Goal: Information Seeking & Learning: Compare options

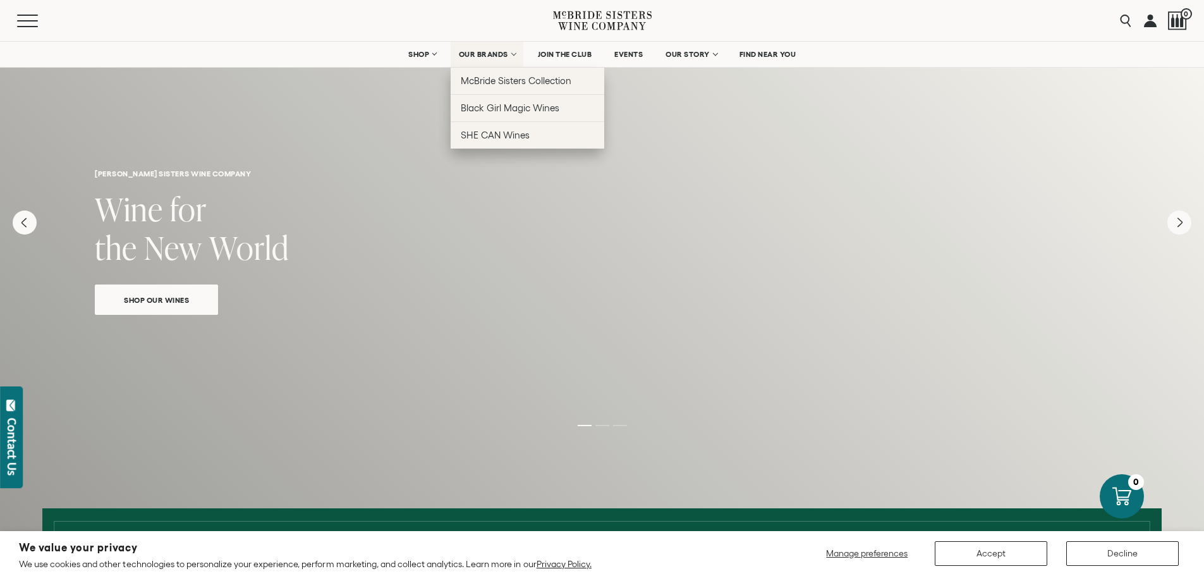
click at [511, 51] on link "OUR BRANDS" at bounding box center [487, 54] width 73 height 25
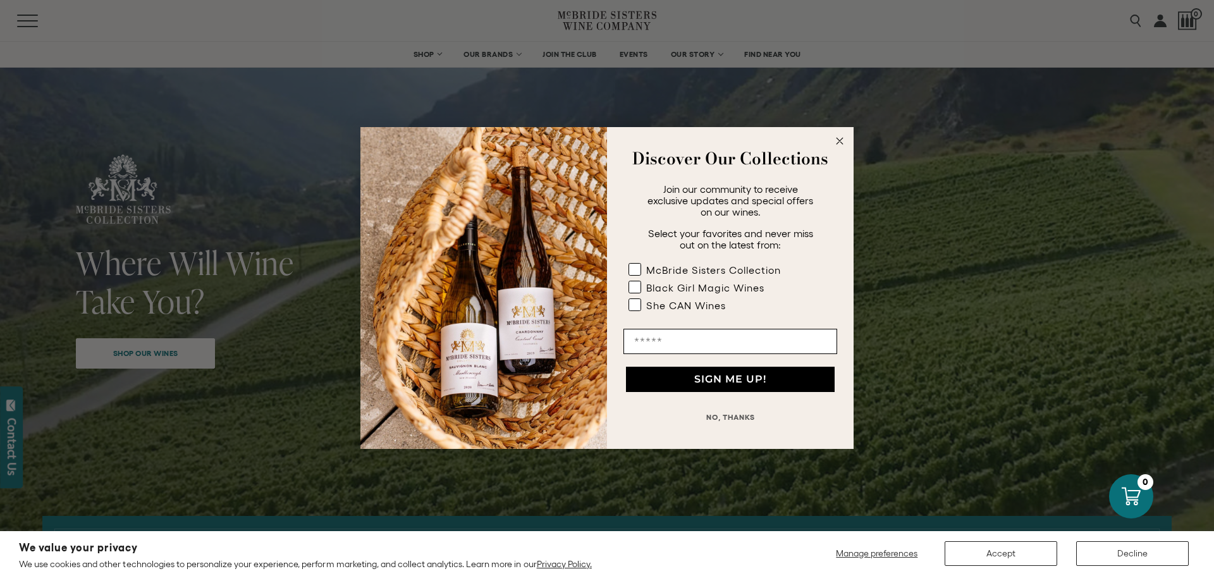
click at [837, 138] on circle "Close dialog" at bounding box center [839, 141] width 15 height 15
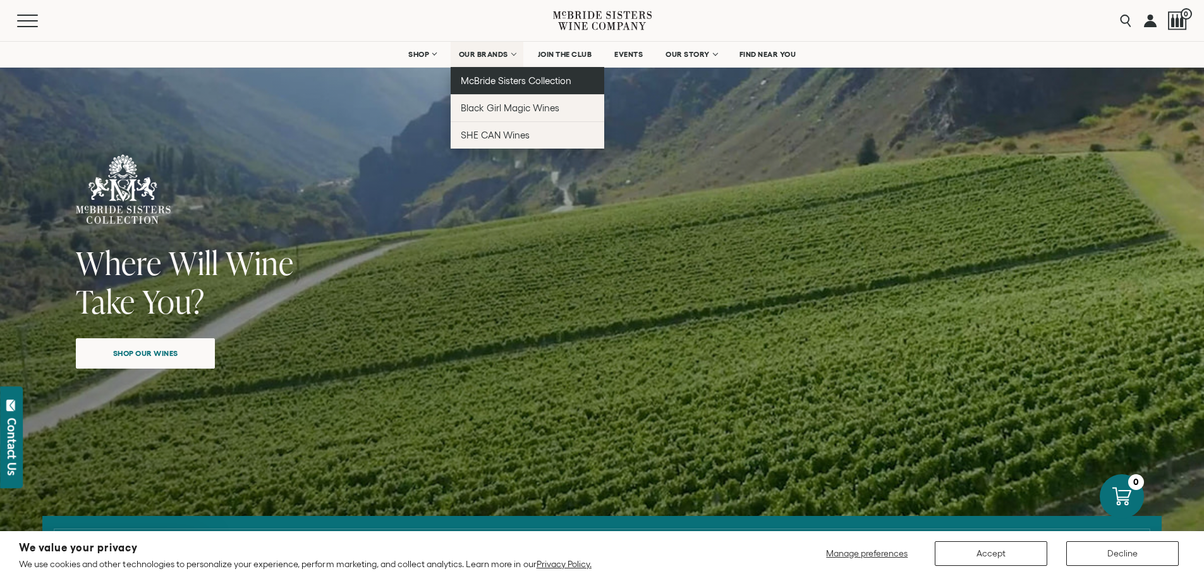
click at [513, 75] on span "McBride Sisters Collection" at bounding box center [516, 80] width 111 height 11
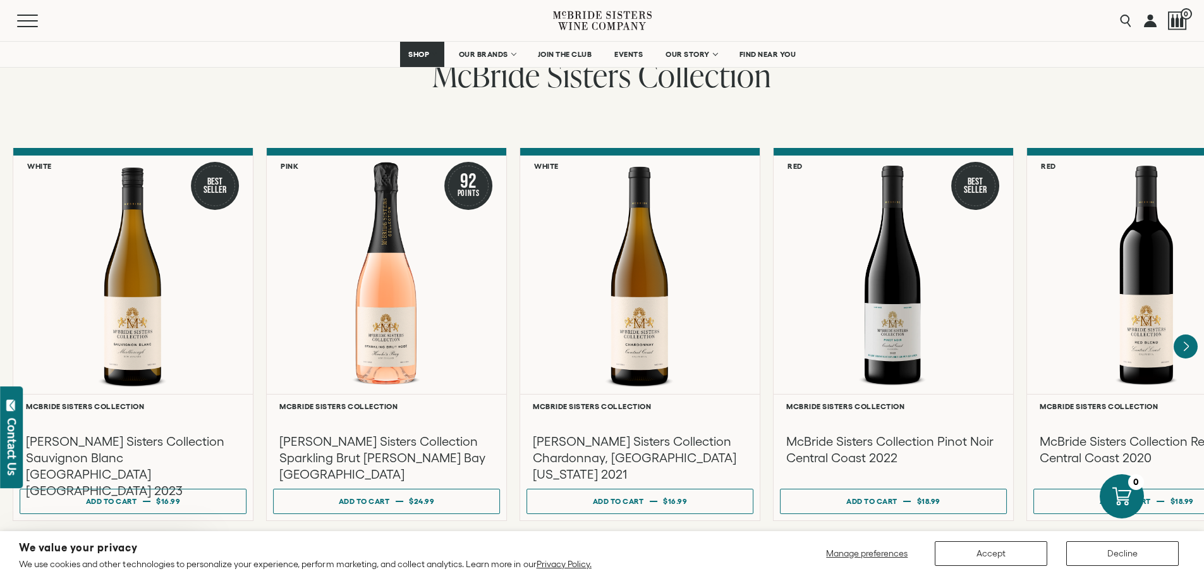
scroll to position [1011, 0]
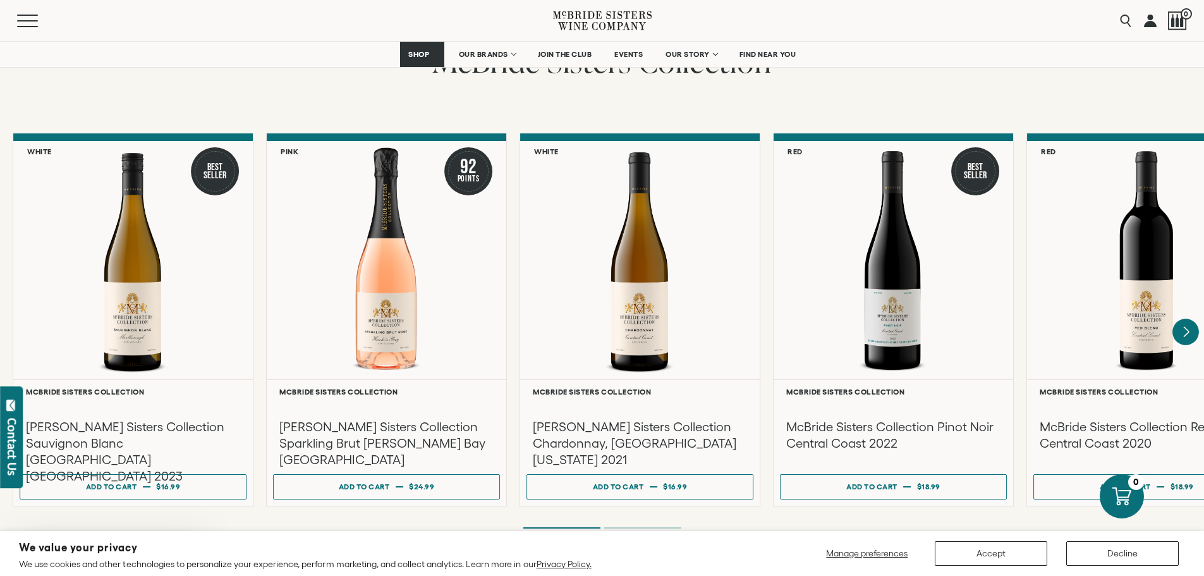
click at [1190, 319] on icon "Next" at bounding box center [1186, 332] width 27 height 27
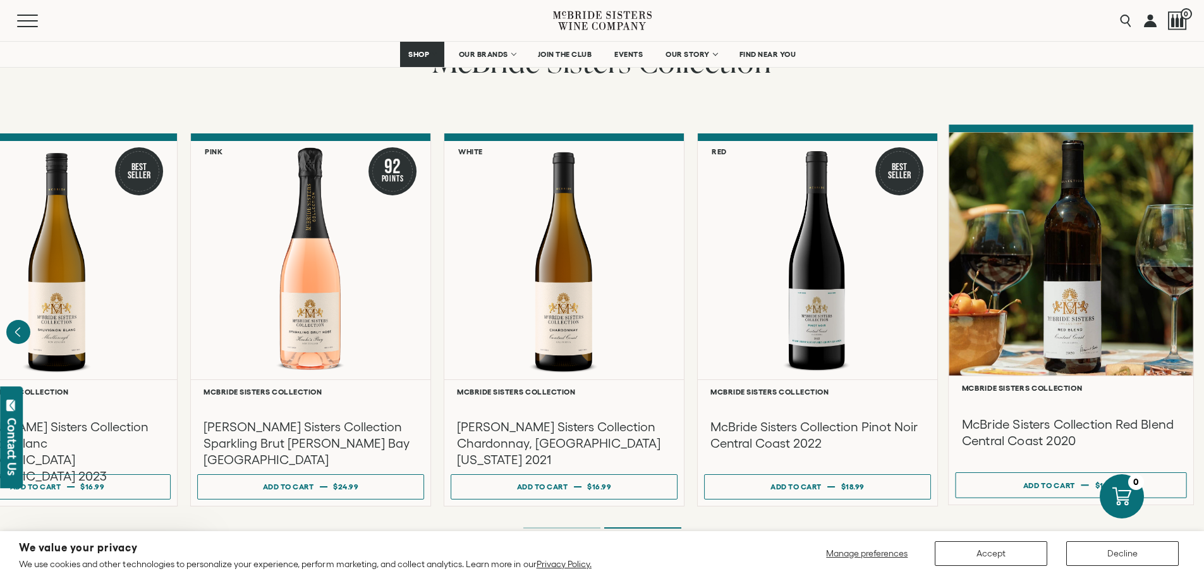
click at [1050, 420] on h3 "McBride Sisters Collection Red Blend Central Coast 2020" at bounding box center [1071, 432] width 219 height 34
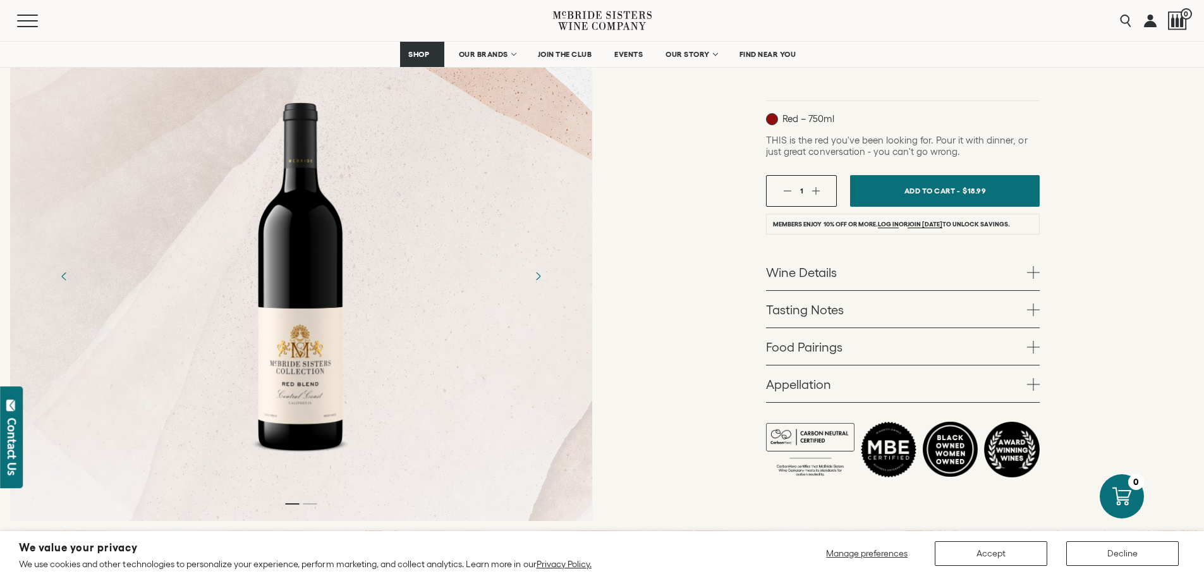
scroll to position [253, 0]
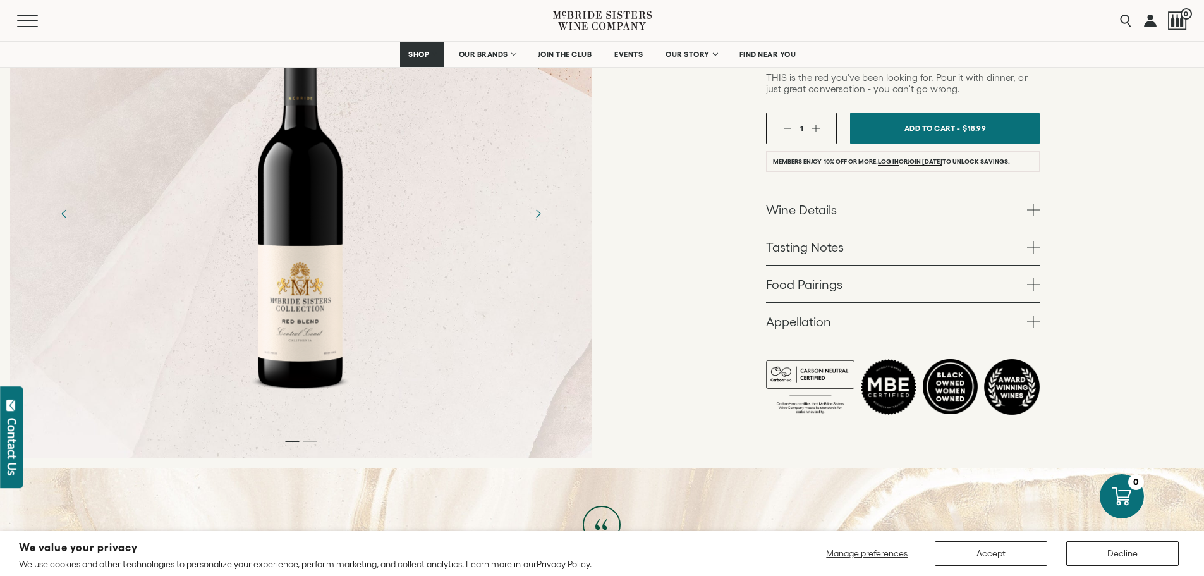
click at [1032, 210] on span at bounding box center [1033, 210] width 13 height 13
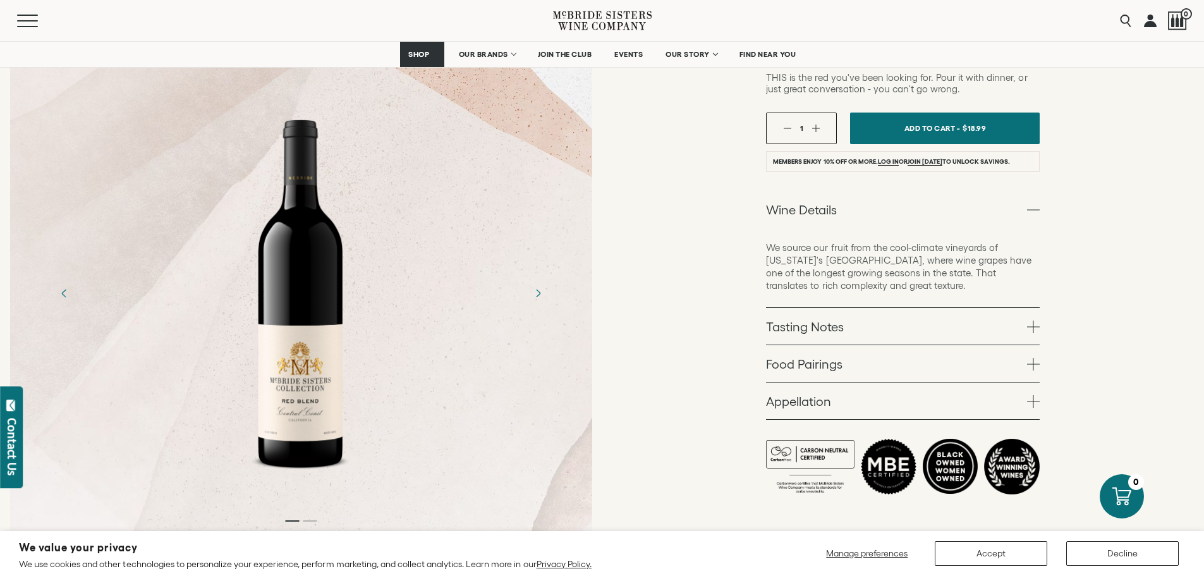
click at [1032, 210] on span at bounding box center [1033, 210] width 13 height 13
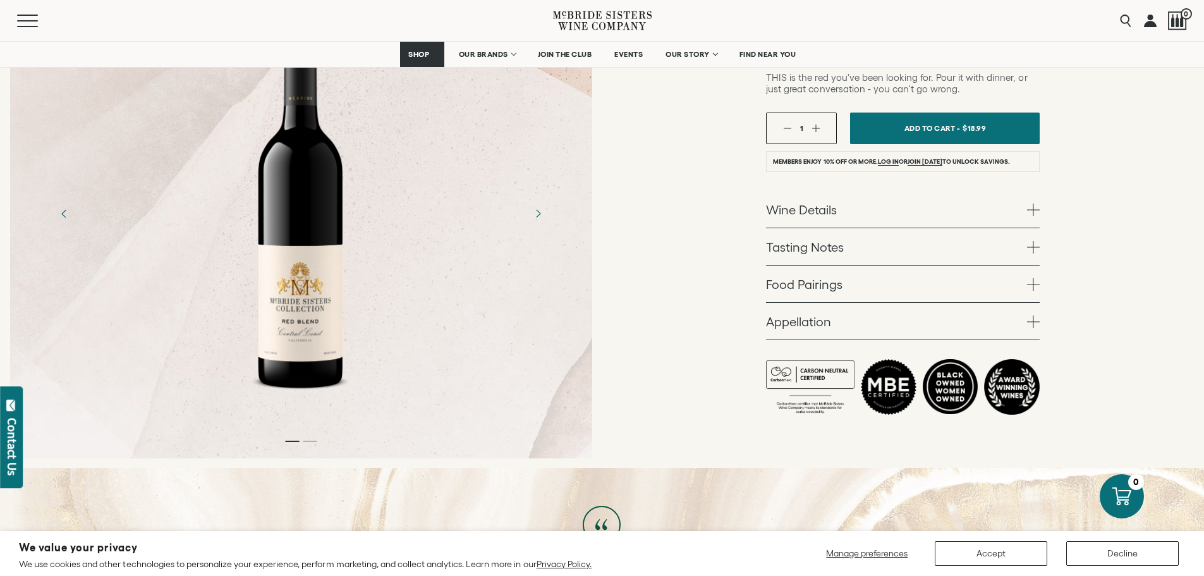
click at [1028, 246] on span at bounding box center [1033, 247] width 13 height 13
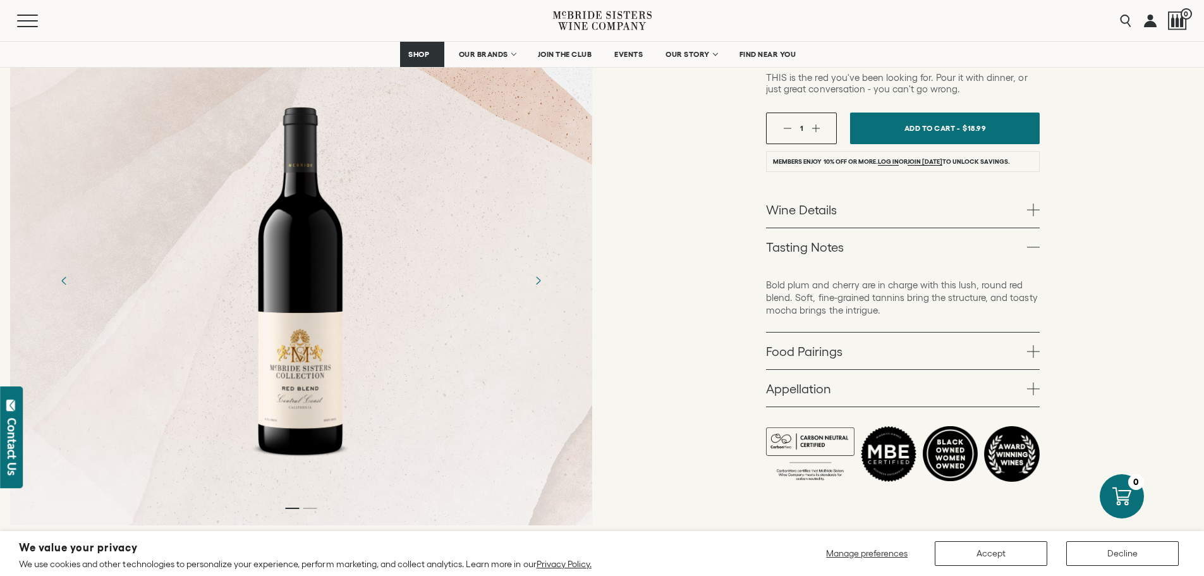
click at [1037, 260] on link "Tasting Notes" at bounding box center [903, 246] width 274 height 37
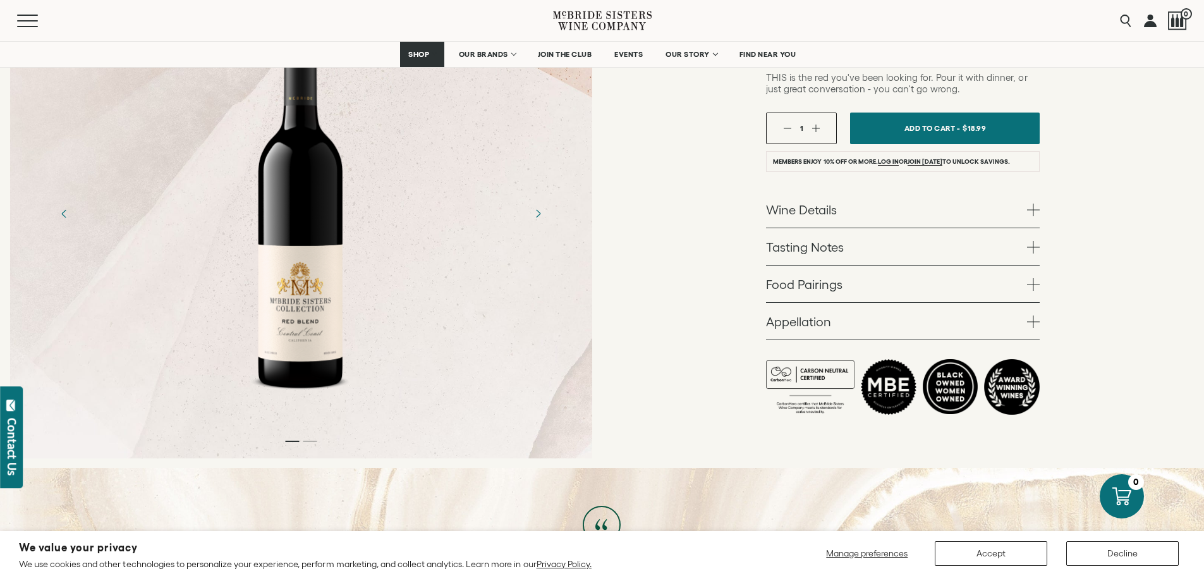
click at [1035, 286] on span at bounding box center [1033, 284] width 13 height 13
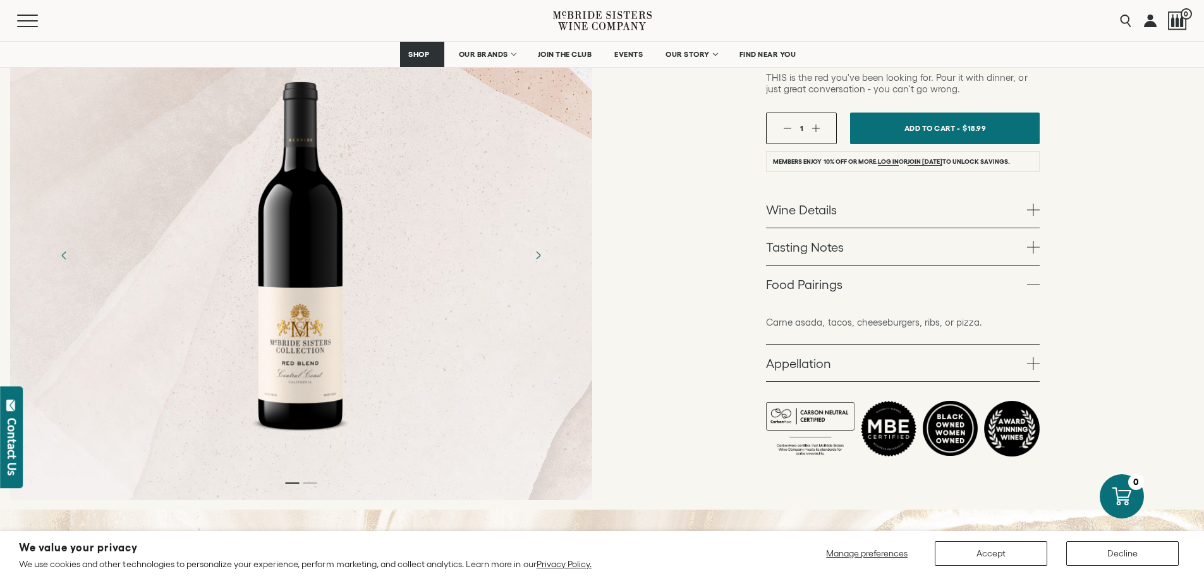
click at [1035, 286] on span at bounding box center [1033, 284] width 13 height 13
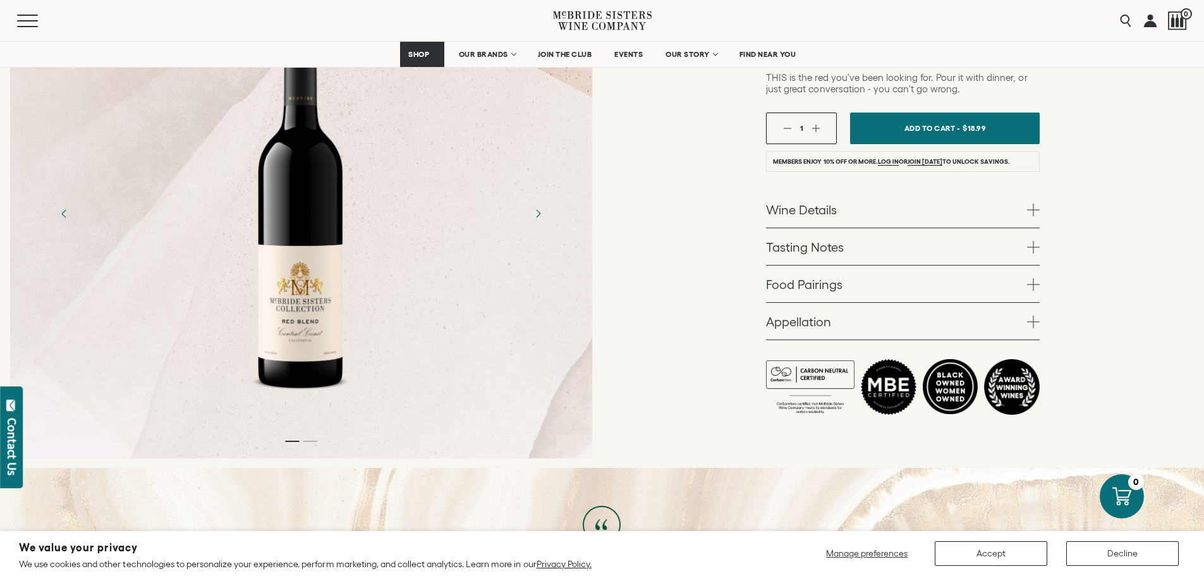
click at [1039, 318] on span at bounding box center [1033, 321] width 13 height 13
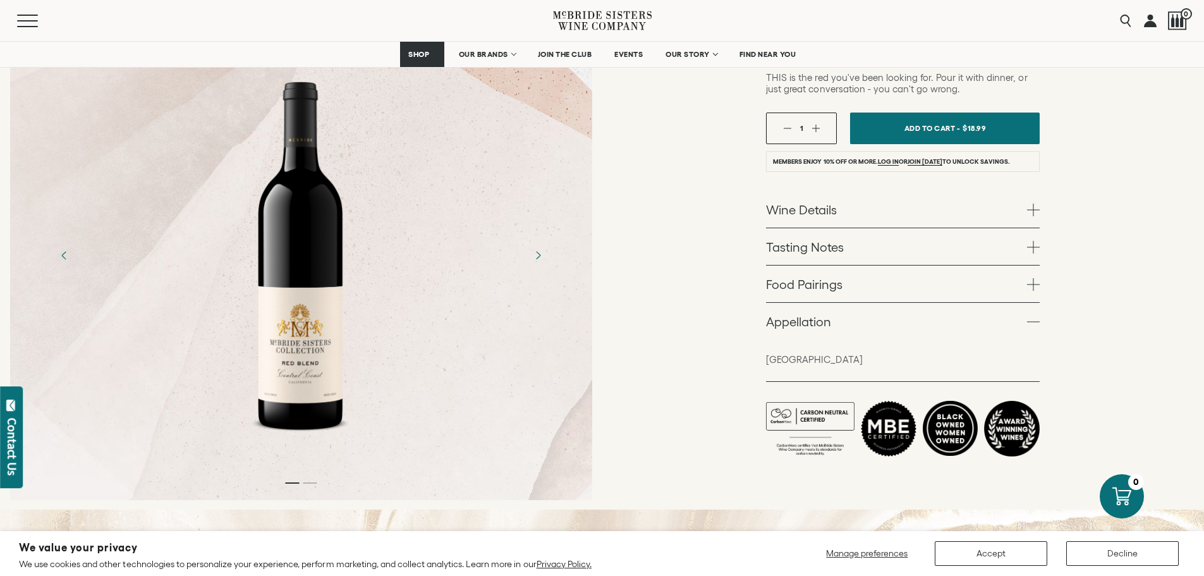
click at [1039, 318] on span at bounding box center [1033, 321] width 13 height 13
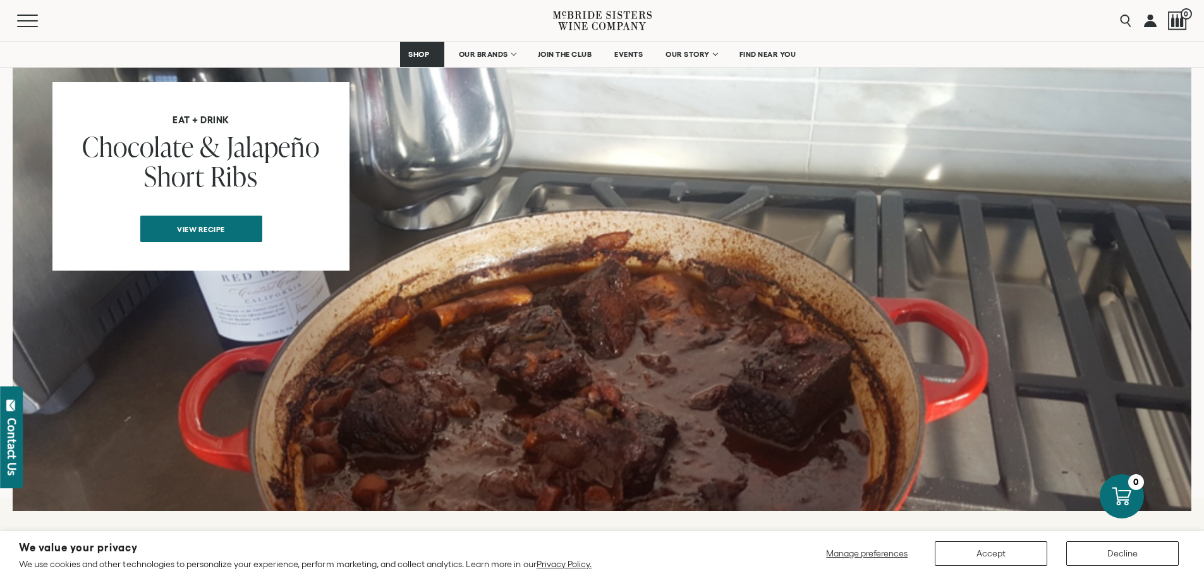
scroll to position [1060, 0]
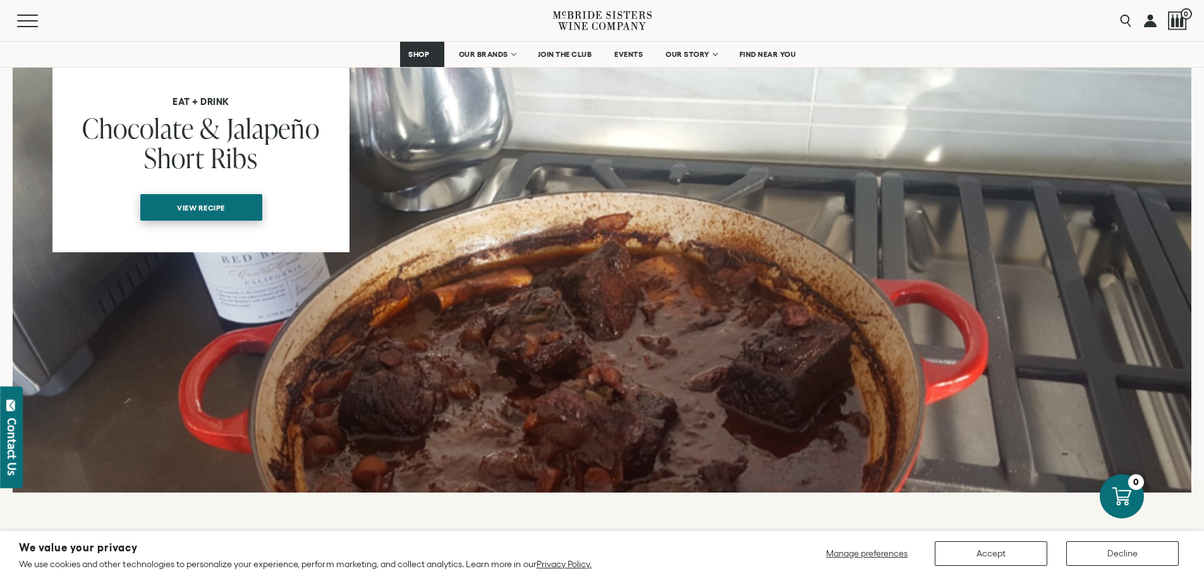
click at [200, 195] on span "View recipe" at bounding box center [201, 207] width 92 height 25
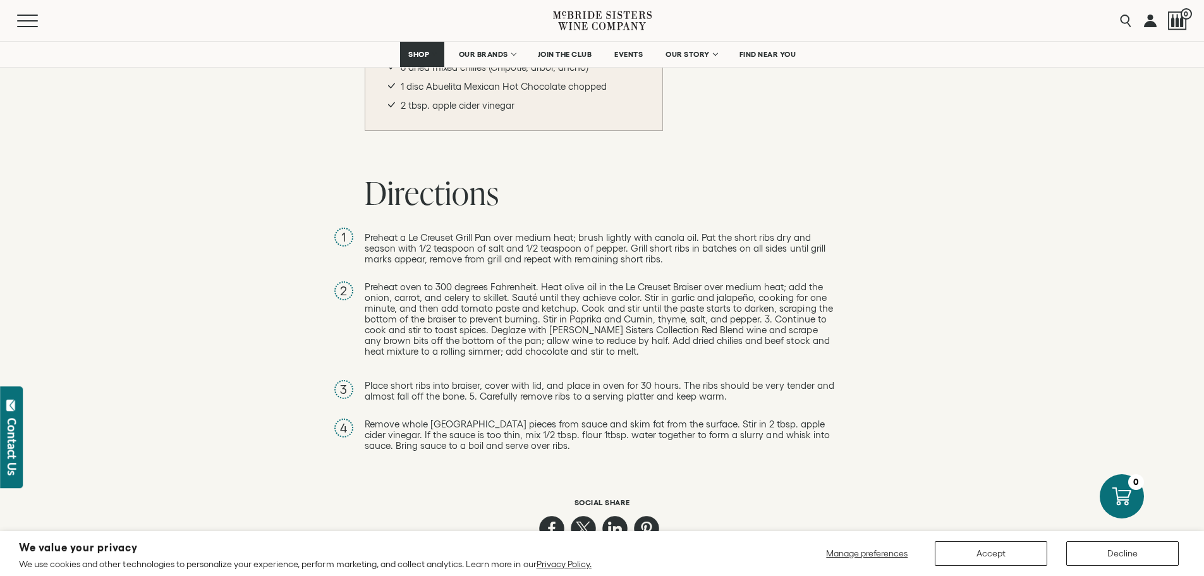
scroll to position [1075, 0]
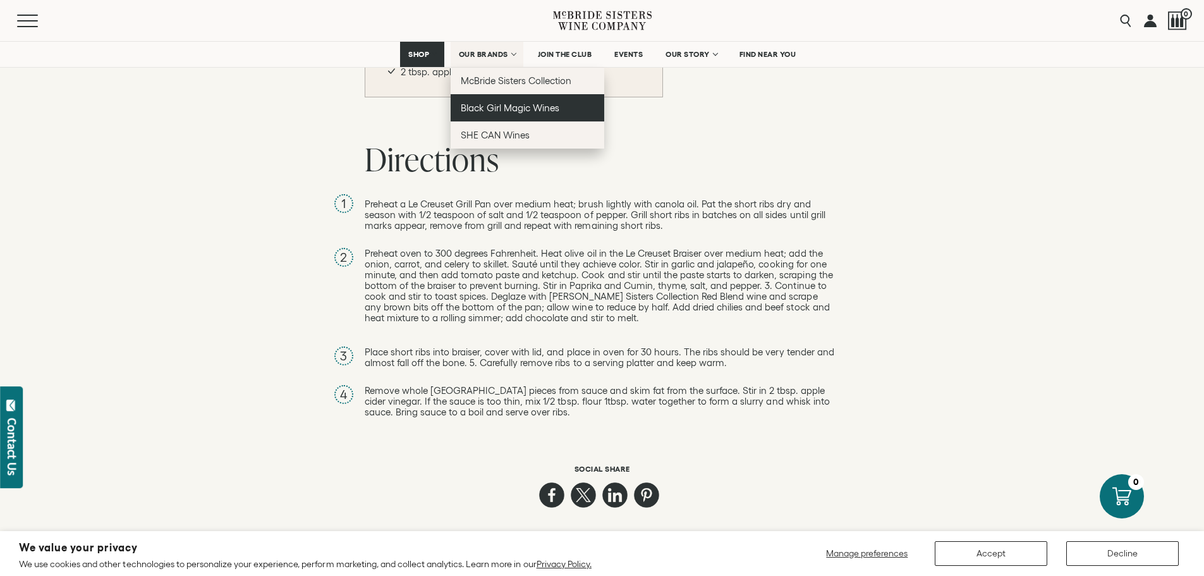
click at [526, 105] on span "Black Girl Magic Wines" at bounding box center [510, 107] width 99 height 11
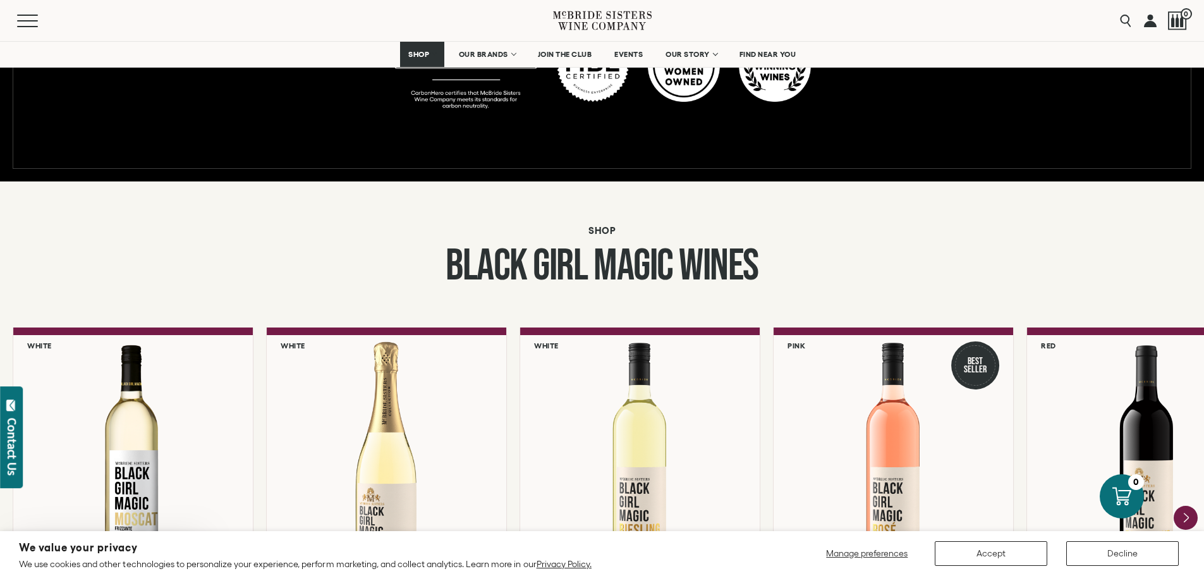
scroll to position [1011, 0]
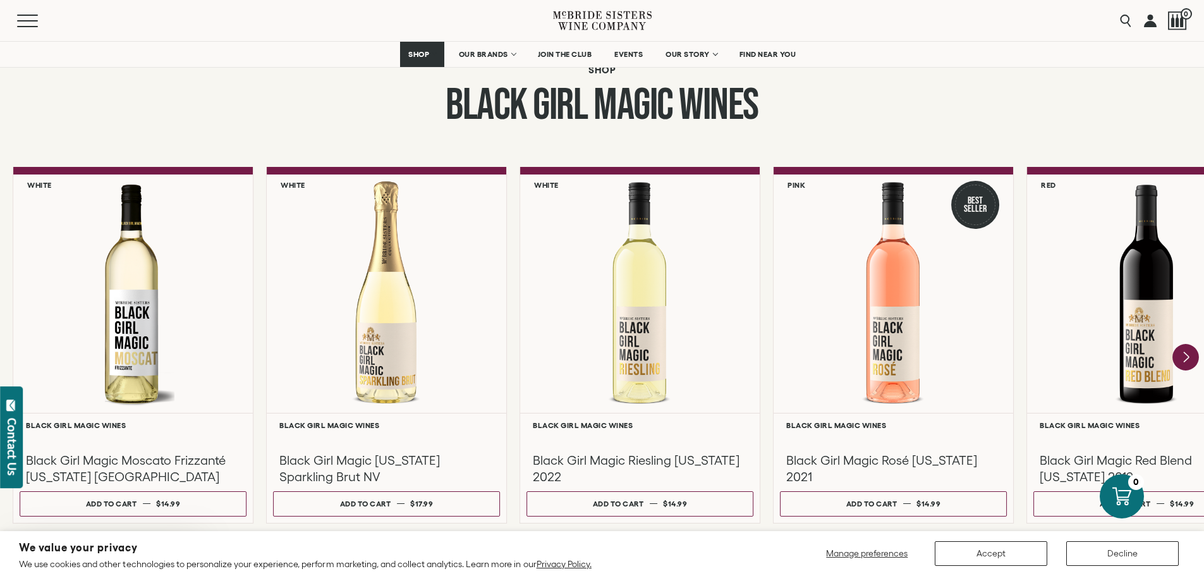
click at [1190, 356] on icon "Next" at bounding box center [1186, 357] width 27 height 27
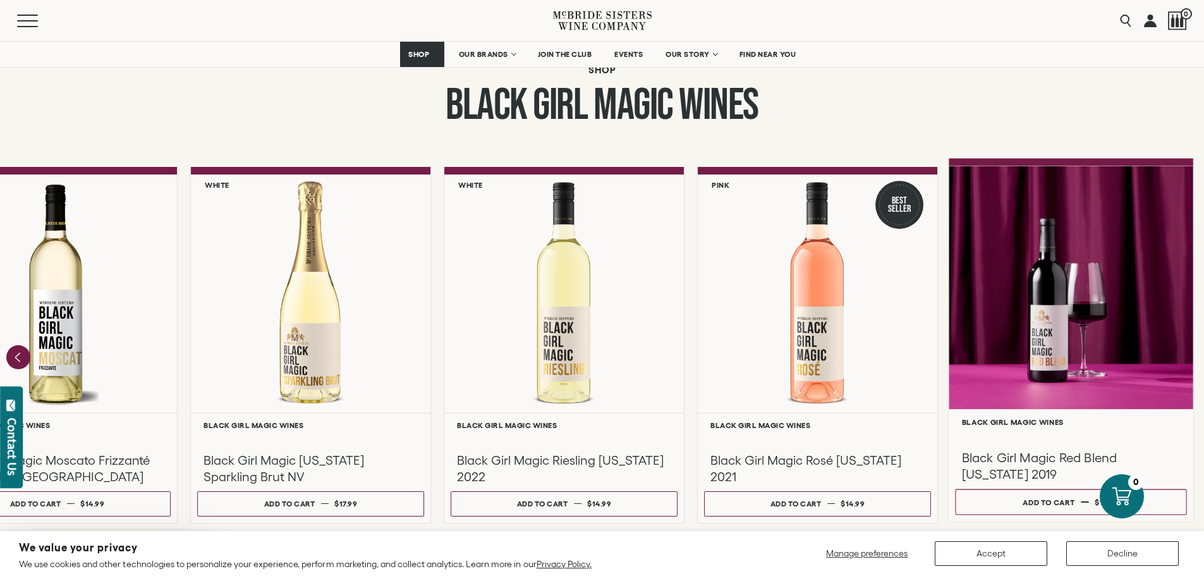
click at [1071, 453] on h3 "Black Girl Magic Red Blend California 2019" at bounding box center [1071, 466] width 219 height 34
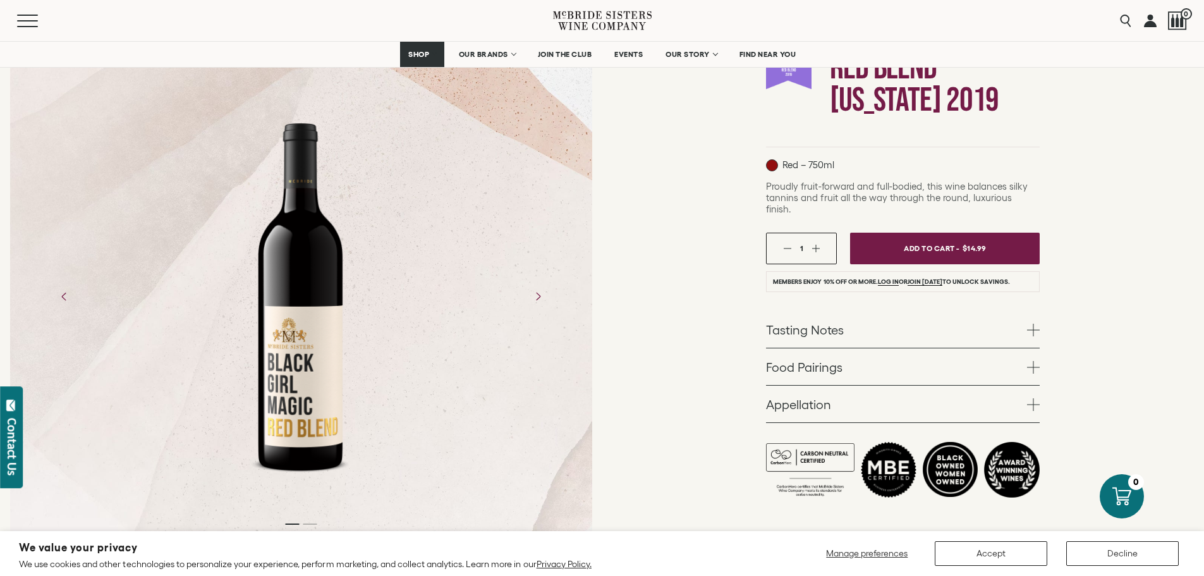
scroll to position [190, 0]
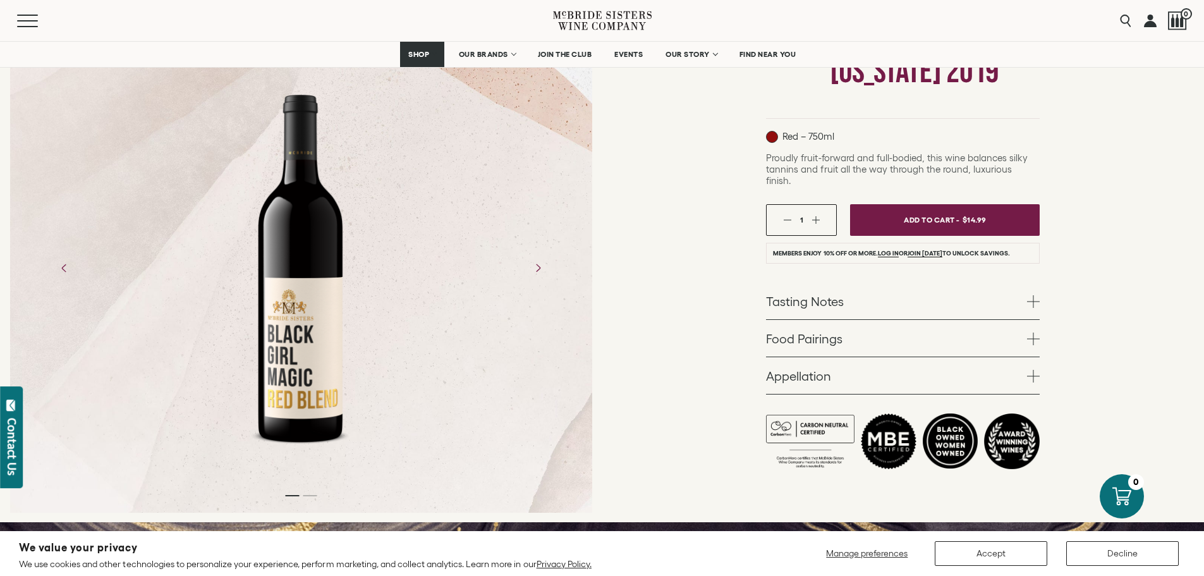
click at [1035, 295] on span at bounding box center [1033, 301] width 13 height 13
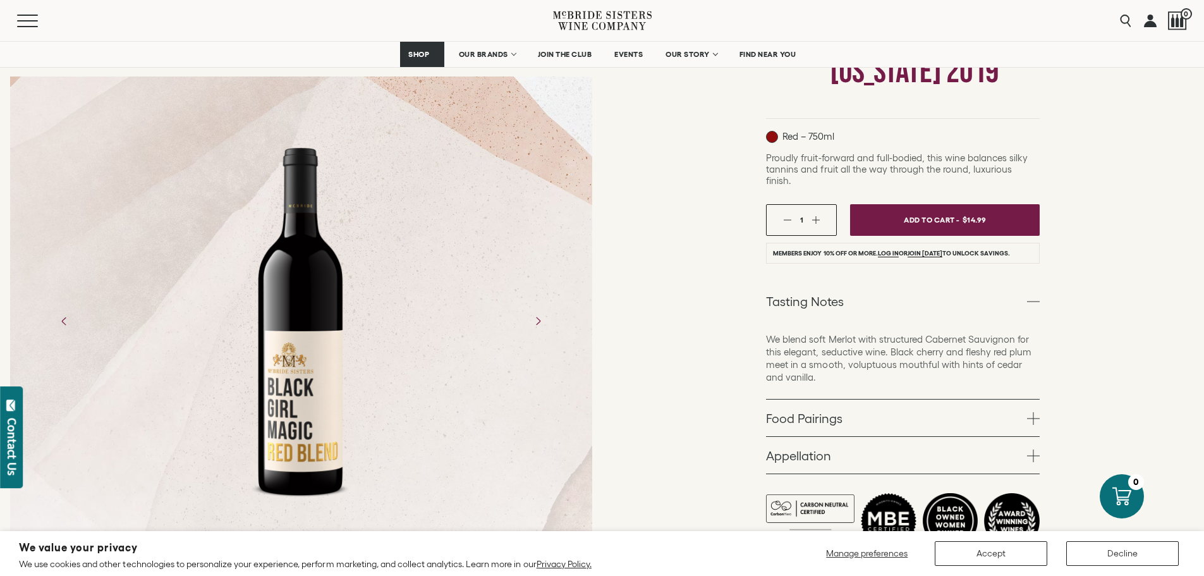
click at [1034, 295] on span at bounding box center [1033, 301] width 13 height 13
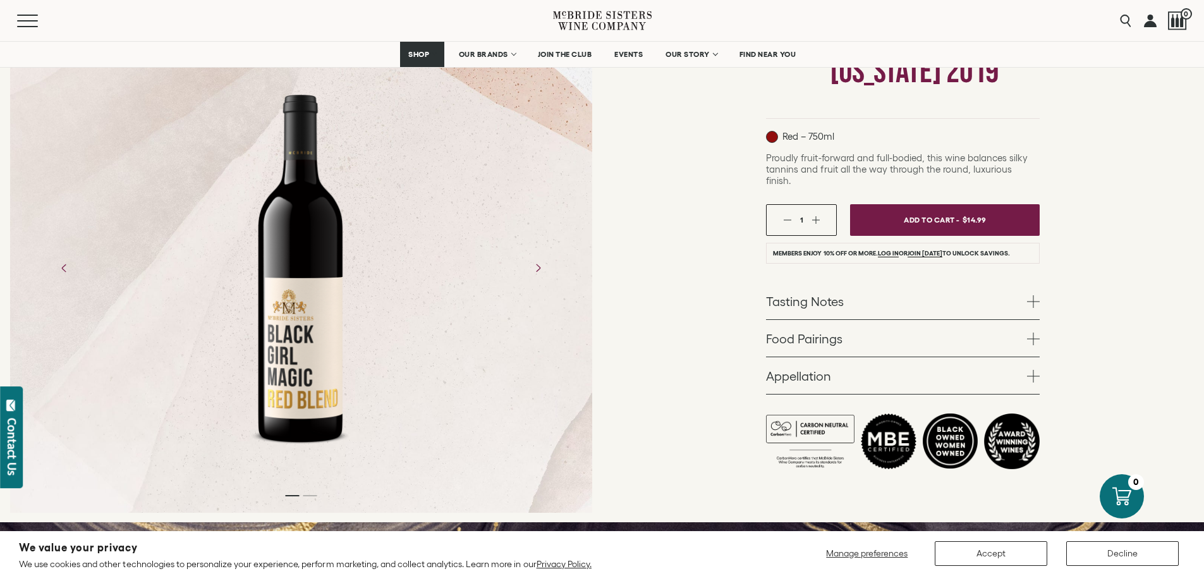
click at [1033, 332] on span at bounding box center [1033, 338] width 13 height 13
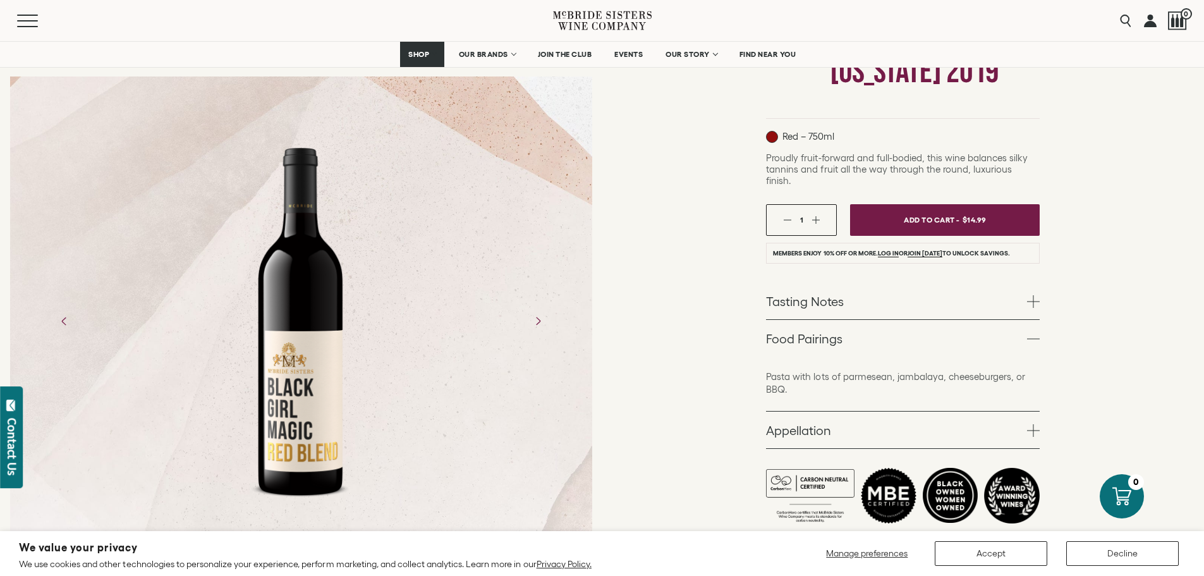
click at [1033, 332] on span at bounding box center [1033, 338] width 13 height 13
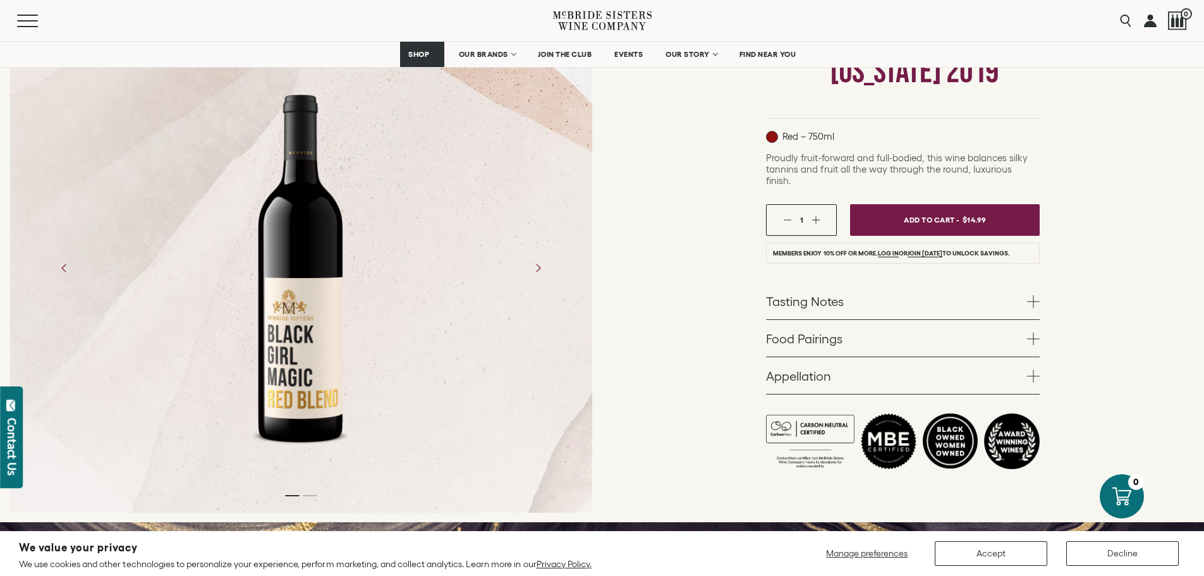
click at [1032, 370] on span at bounding box center [1033, 376] width 13 height 13
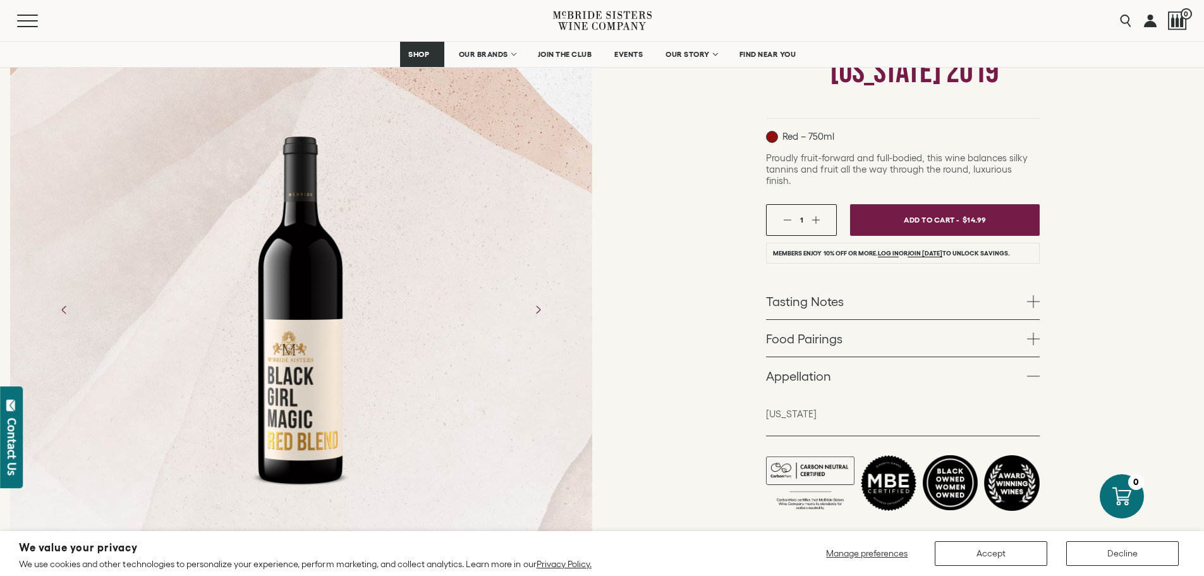
click at [1032, 370] on span at bounding box center [1033, 376] width 13 height 13
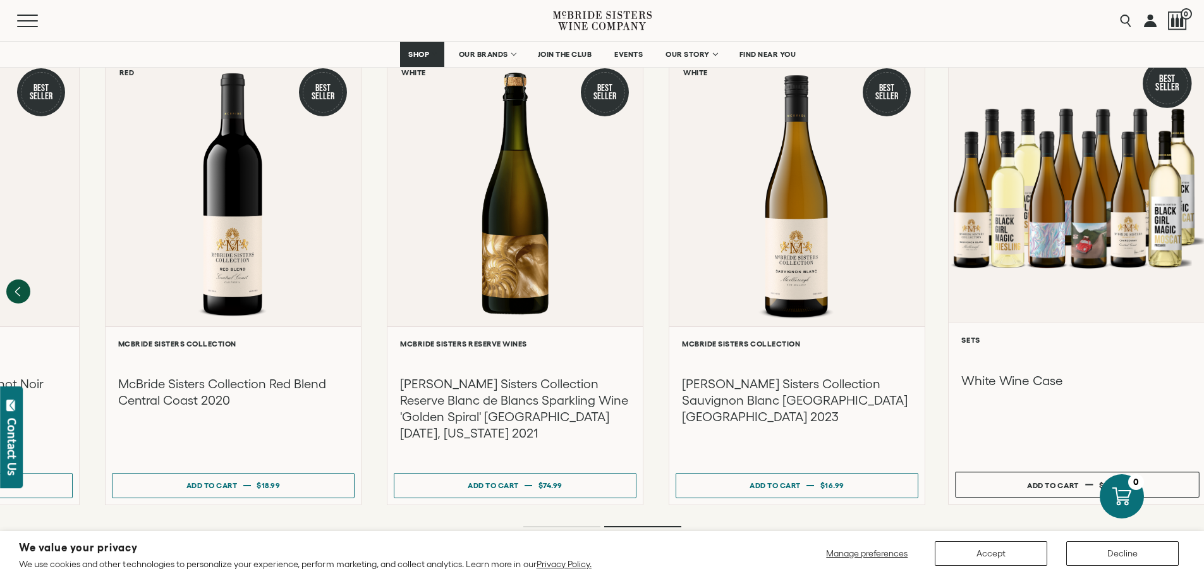
scroll to position [1707, 0]
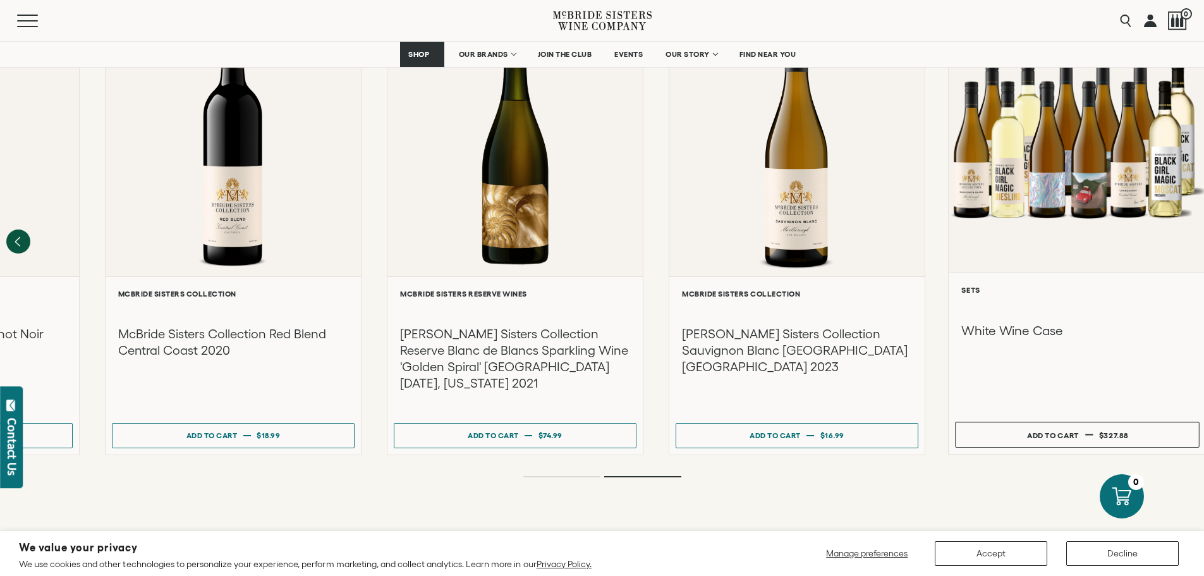
click at [1059, 322] on h3 "White Wine Case" at bounding box center [1076, 330] width 231 height 17
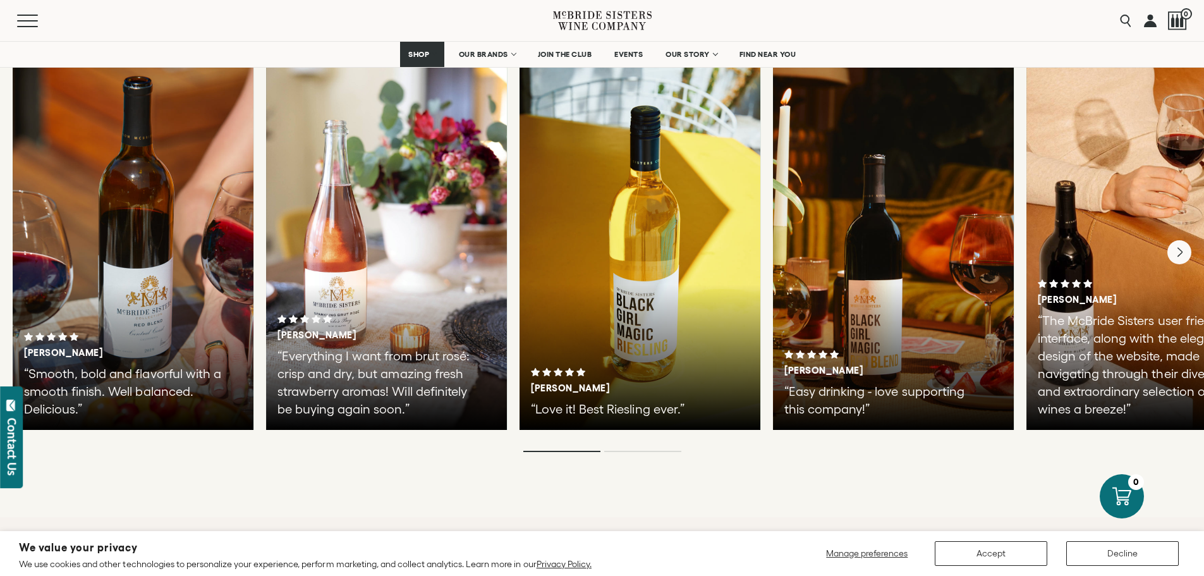
scroll to position [2276, 0]
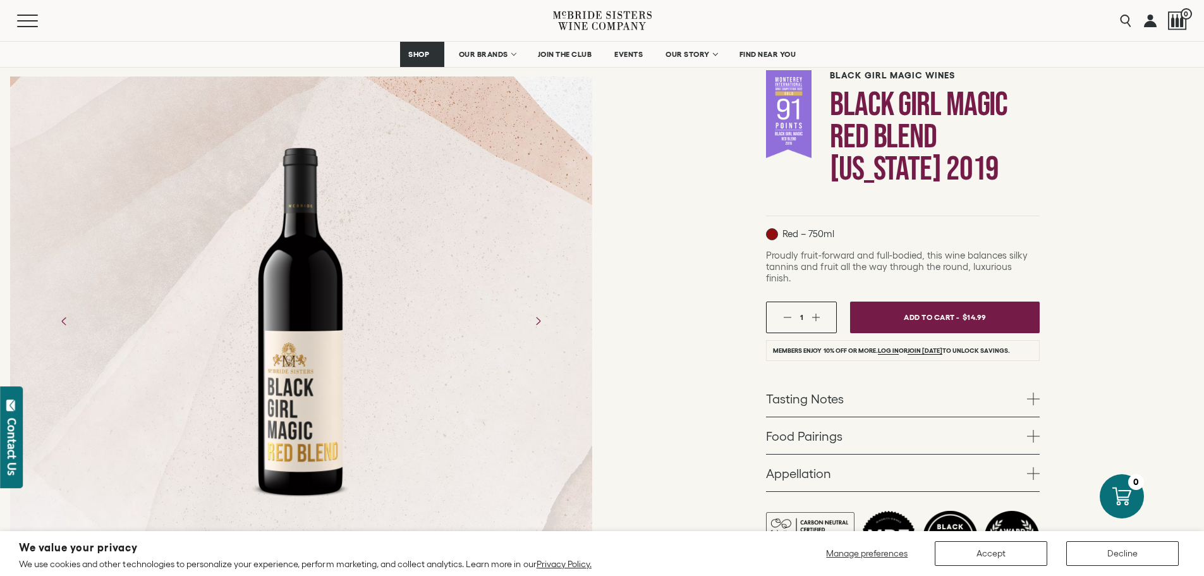
scroll to position [63, 0]
